Goal: Transaction & Acquisition: Purchase product/service

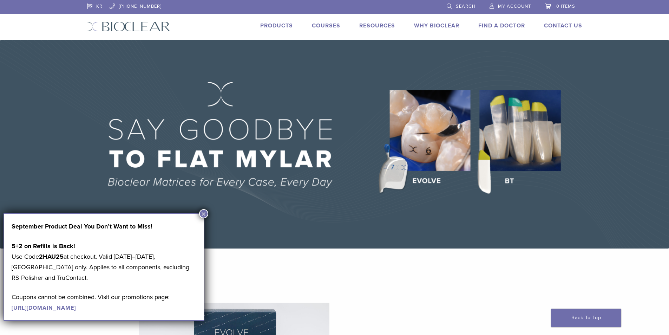
click at [278, 25] on link "Products" at bounding box center [276, 25] width 33 height 7
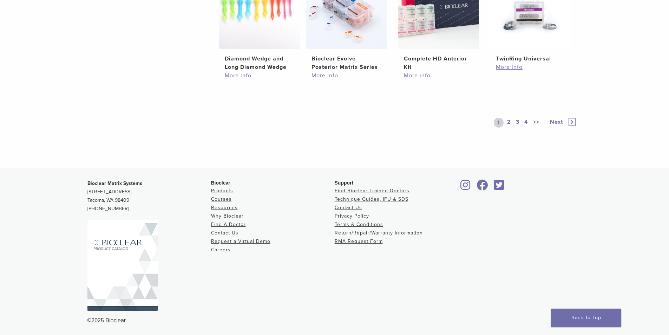
scroll to position [566, 0]
click at [222, 199] on link "Courses" at bounding box center [221, 198] width 21 height 6
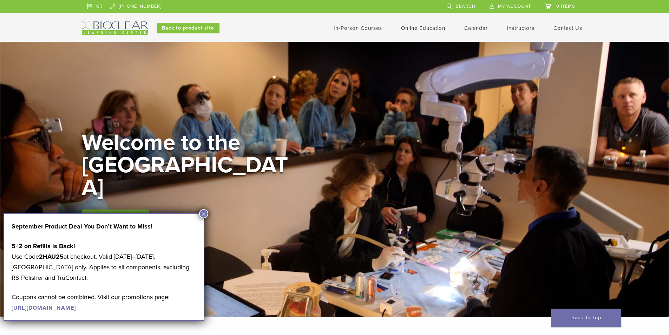
click at [139, 23] on img at bounding box center [115, 27] width 66 height 13
click at [98, 7] on link "KR" at bounding box center [94, 5] width 15 height 11
click at [204, 214] on button "×" at bounding box center [203, 213] width 9 height 9
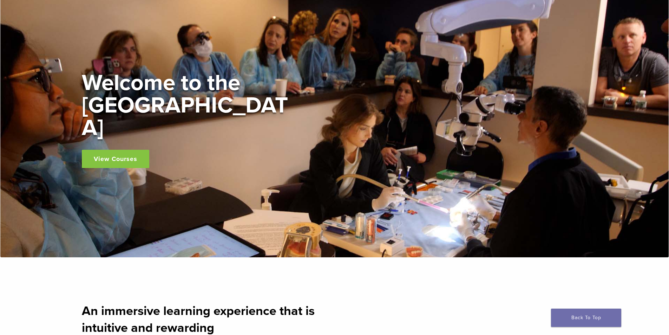
scroll to position [211, 0]
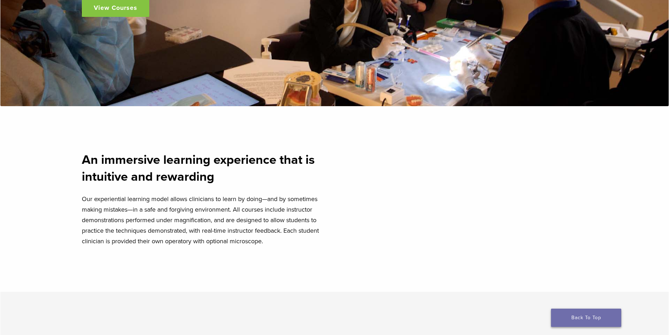
click at [593, 315] on link "Back To Top" at bounding box center [586, 317] width 70 height 18
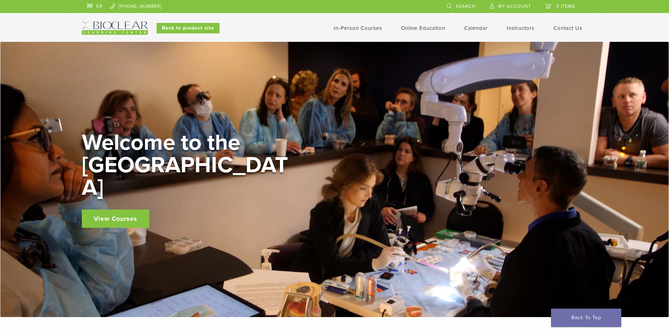
scroll to position [211, 0]
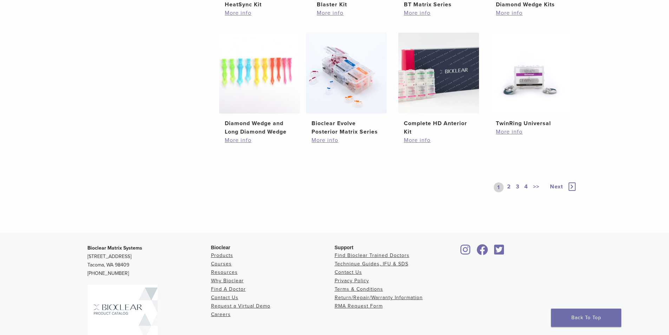
scroll to position [390, 0]
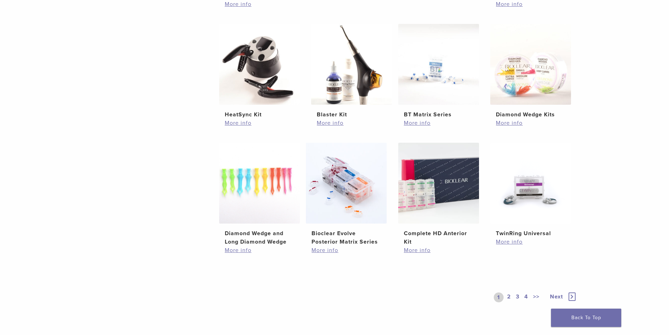
click at [507, 297] on link "2" at bounding box center [509, 297] width 7 height 10
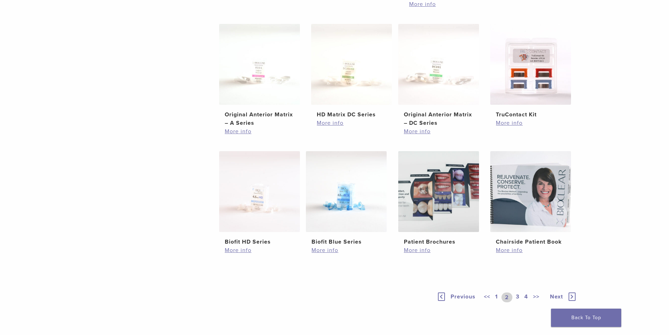
scroll to position [109, 0]
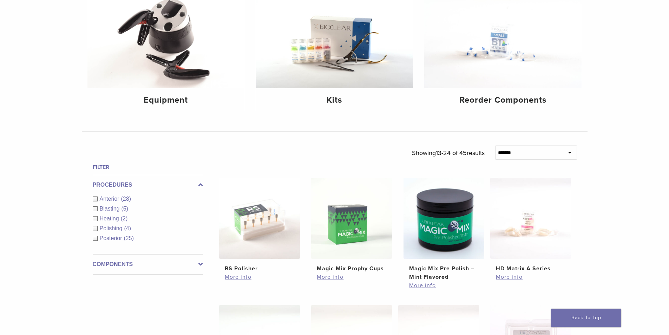
click at [105, 199] on span "Anterior" at bounding box center [110, 199] width 21 height 6
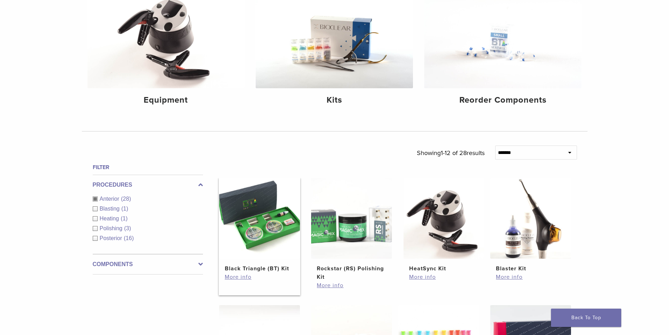
click at [269, 214] on img at bounding box center [259, 218] width 81 height 81
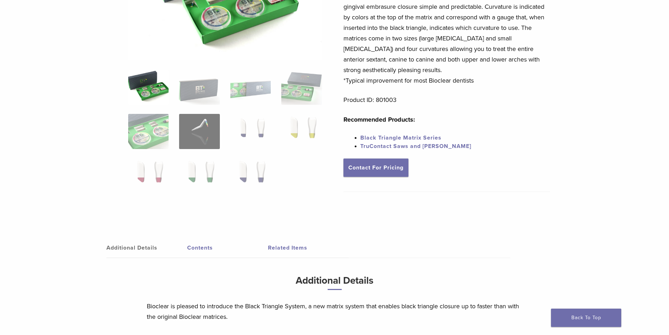
scroll to position [333, 0]
